Goal: Transaction & Acquisition: Obtain resource

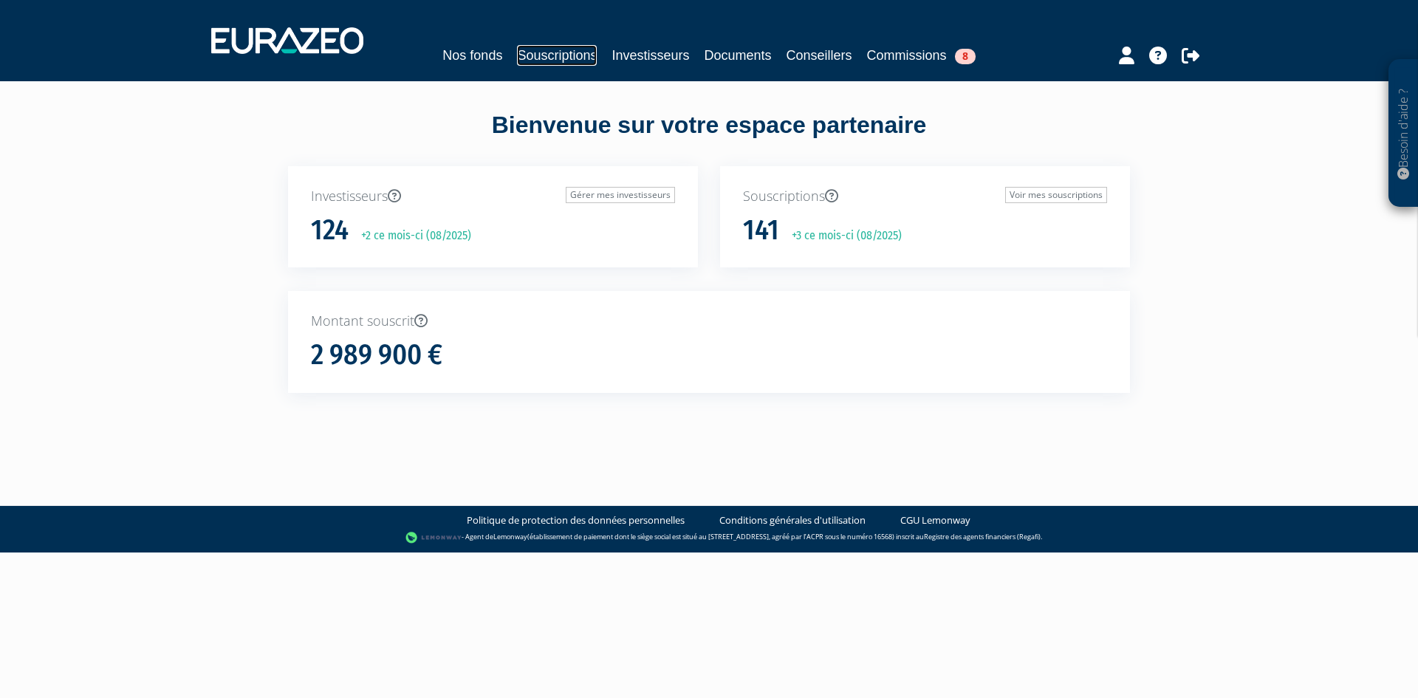
click at [551, 59] on link "Souscriptions" at bounding box center [557, 55] width 80 height 21
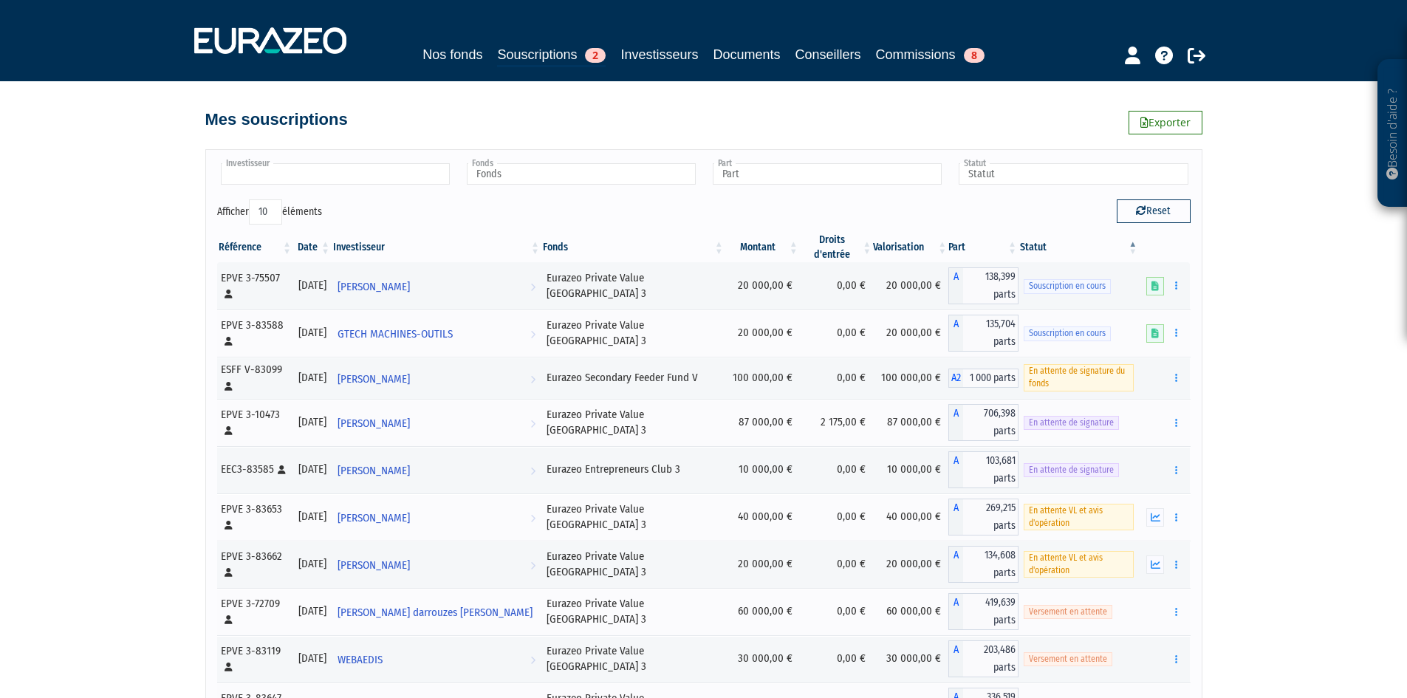
click at [307, 176] on input "text" at bounding box center [335, 173] width 229 height 21
type input "darwi"
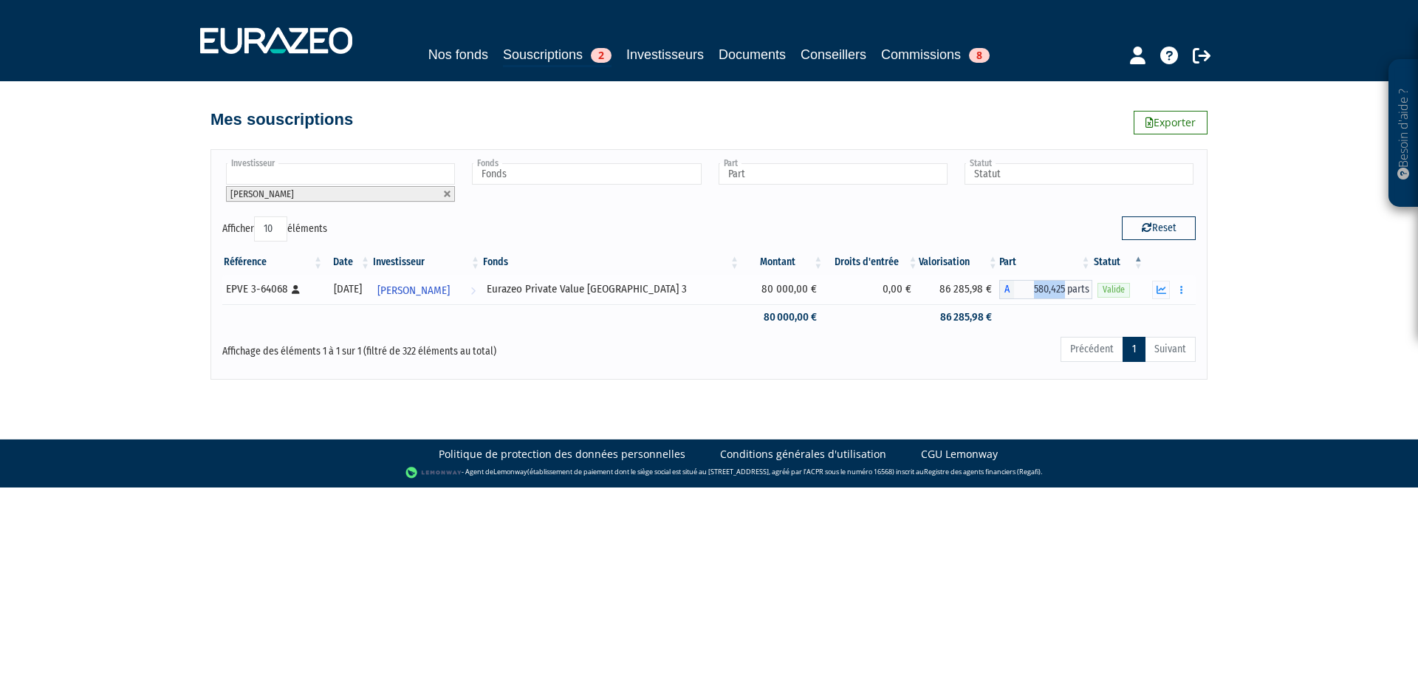
drag, startPoint x: 1032, startPoint y: 289, endPoint x: 1061, endPoint y: 290, distance: 28.8
click at [1061, 290] on span "580,425 parts" at bounding box center [1053, 289] width 78 height 19
copy span "580,425"
click at [1048, 222] on div "Reset" at bounding box center [958, 230] width 498 height 29
click at [1183, 289] on button "button" at bounding box center [1182, 290] width 18 height 18
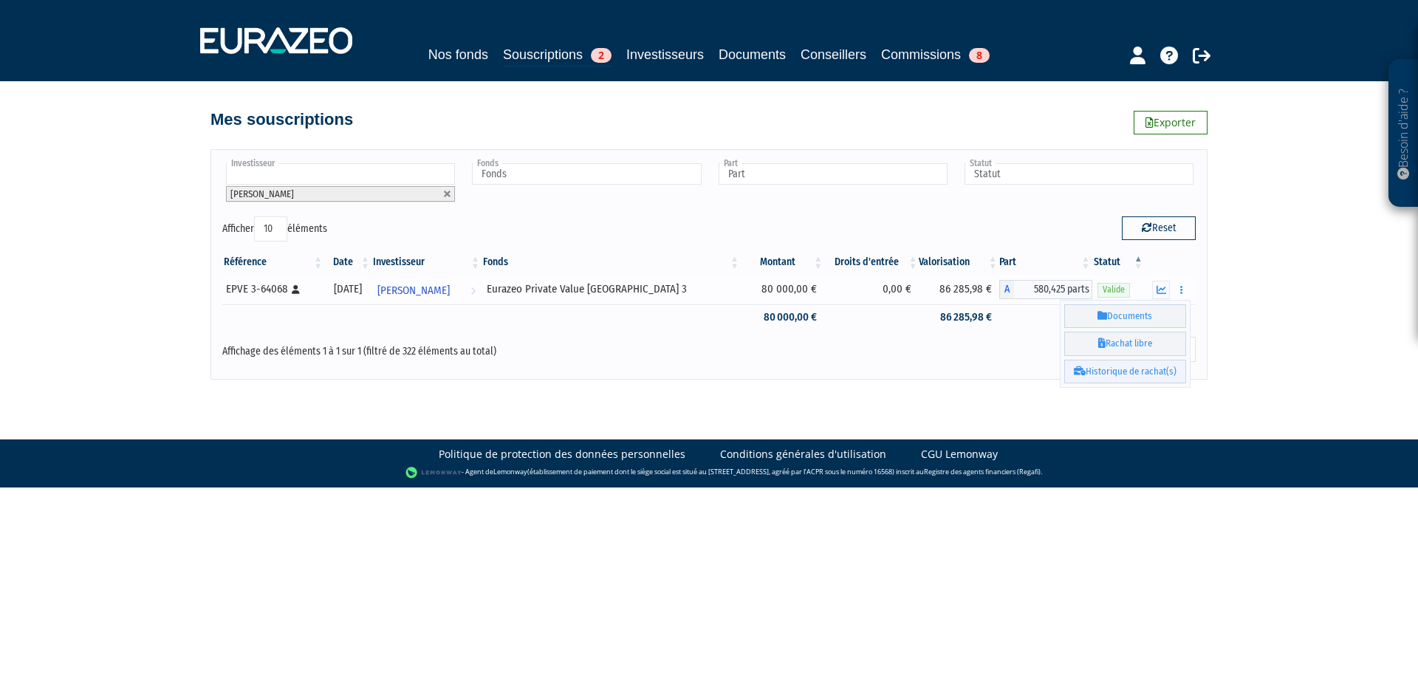
click at [1132, 370] on link "Historique de rachat(s)" at bounding box center [1126, 372] width 122 height 24
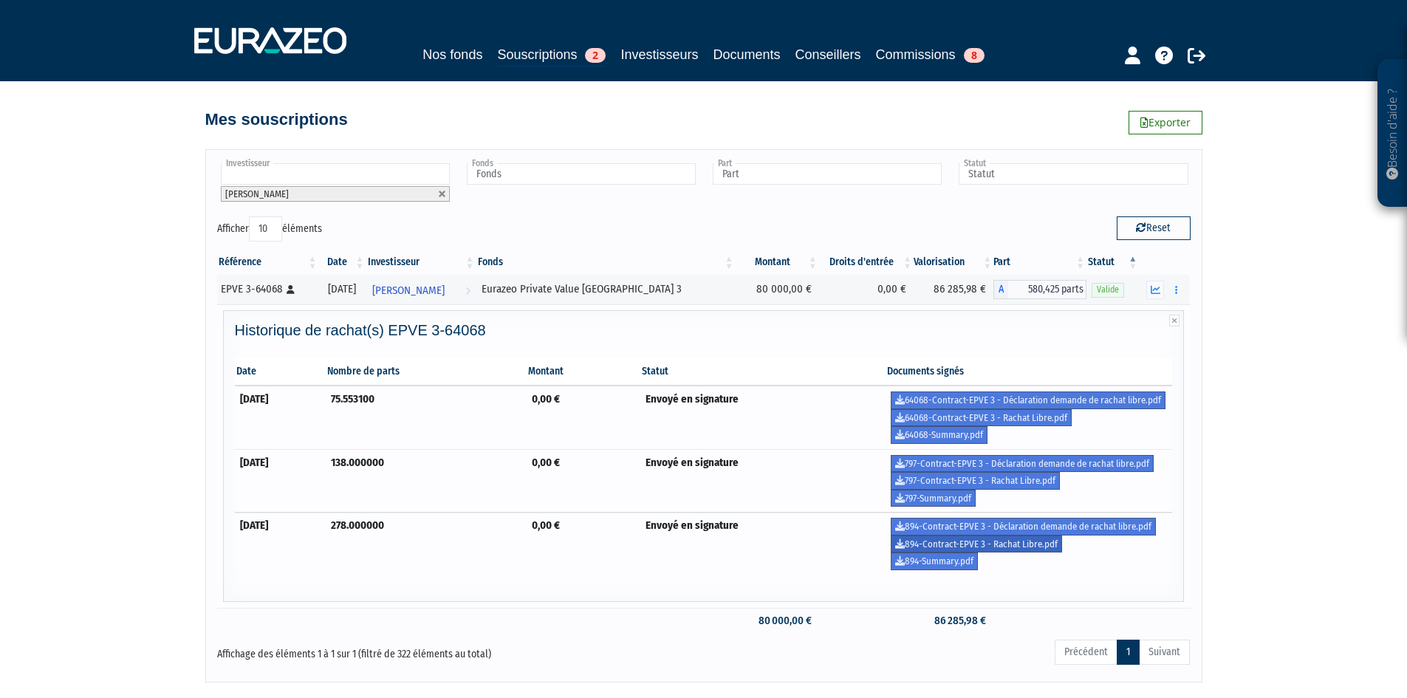
click at [958, 542] on link "894-Contract-EPVE 3 - Rachat Libre.pdf" at bounding box center [976, 545] width 171 height 18
click at [928, 479] on link "797-Contract-EPVE 3 - Rachat Libre.pdf" at bounding box center [975, 481] width 169 height 18
